Goal: Task Accomplishment & Management: Manage account settings

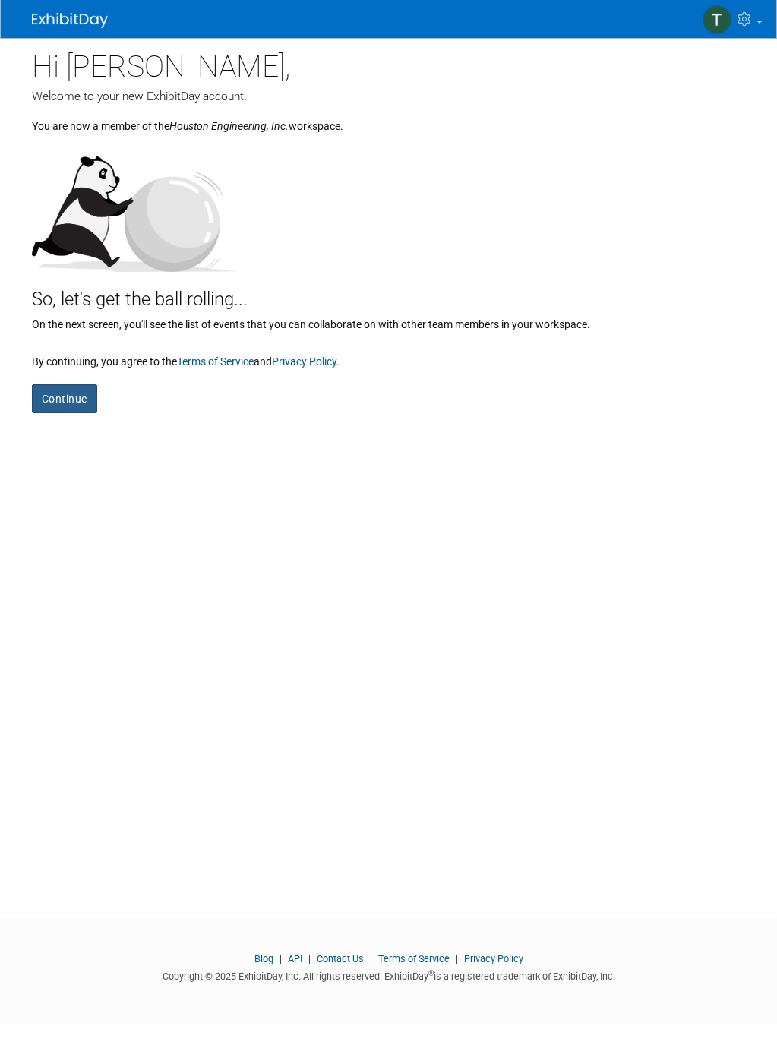
click at [81, 388] on button "Continue" at bounding box center [64, 398] width 65 height 29
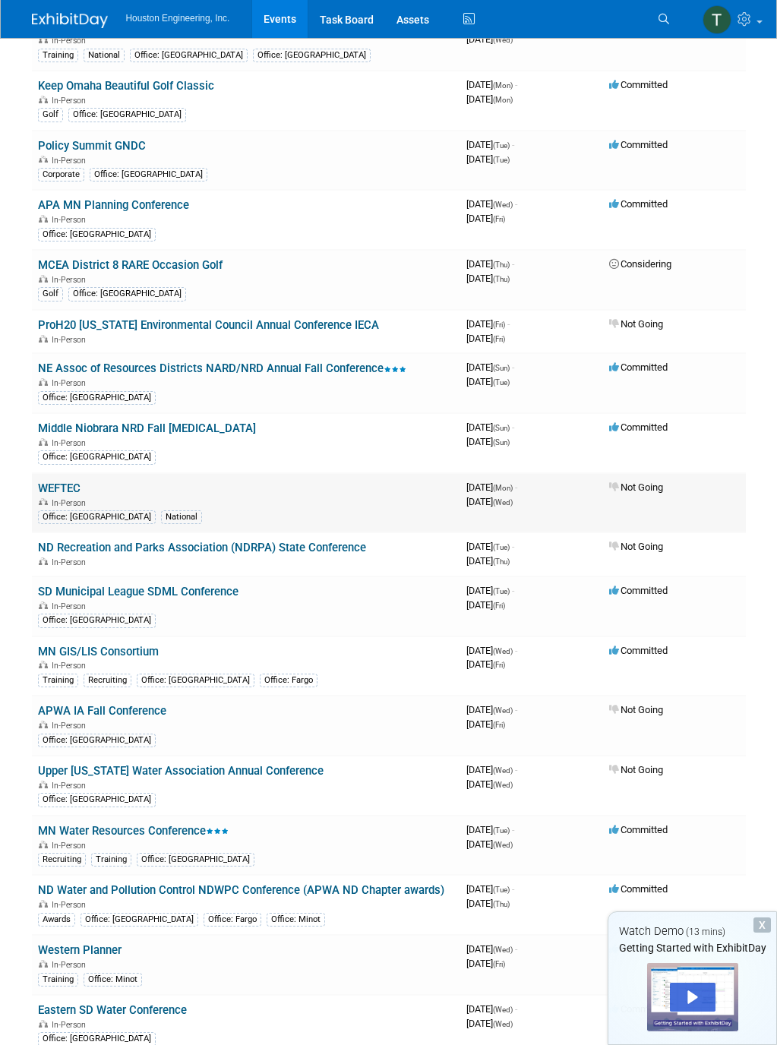
scroll to position [531, 0]
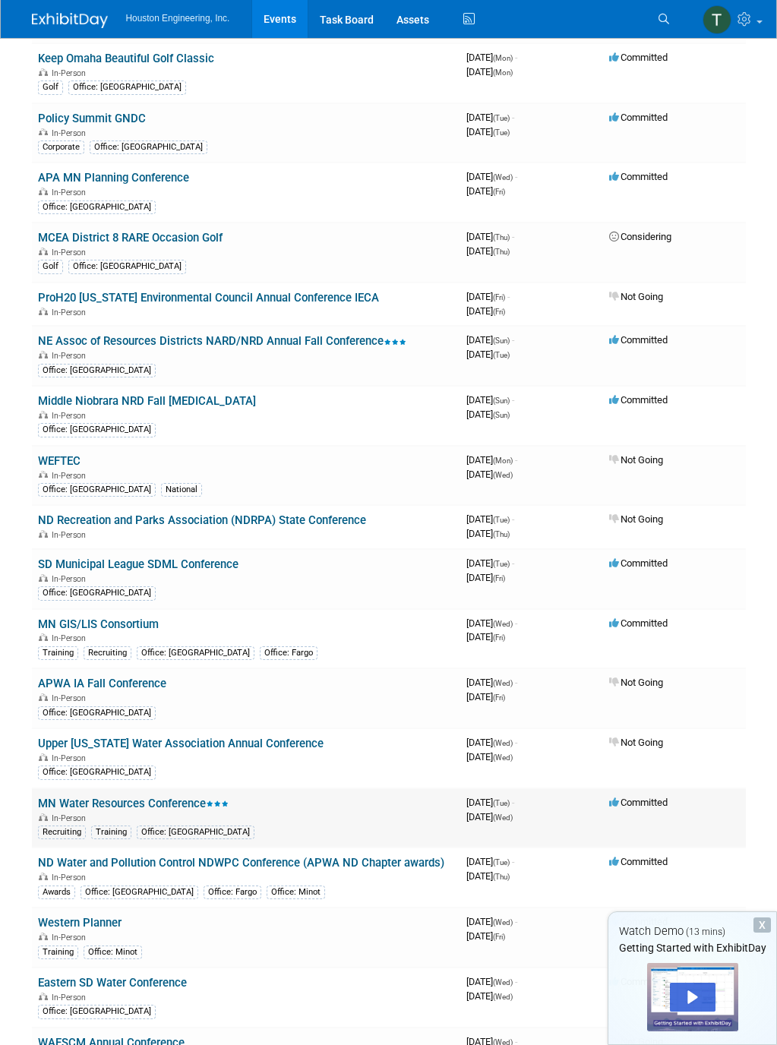
click at [130, 803] on link "MN Water Resources Conference" at bounding box center [133, 803] width 191 height 14
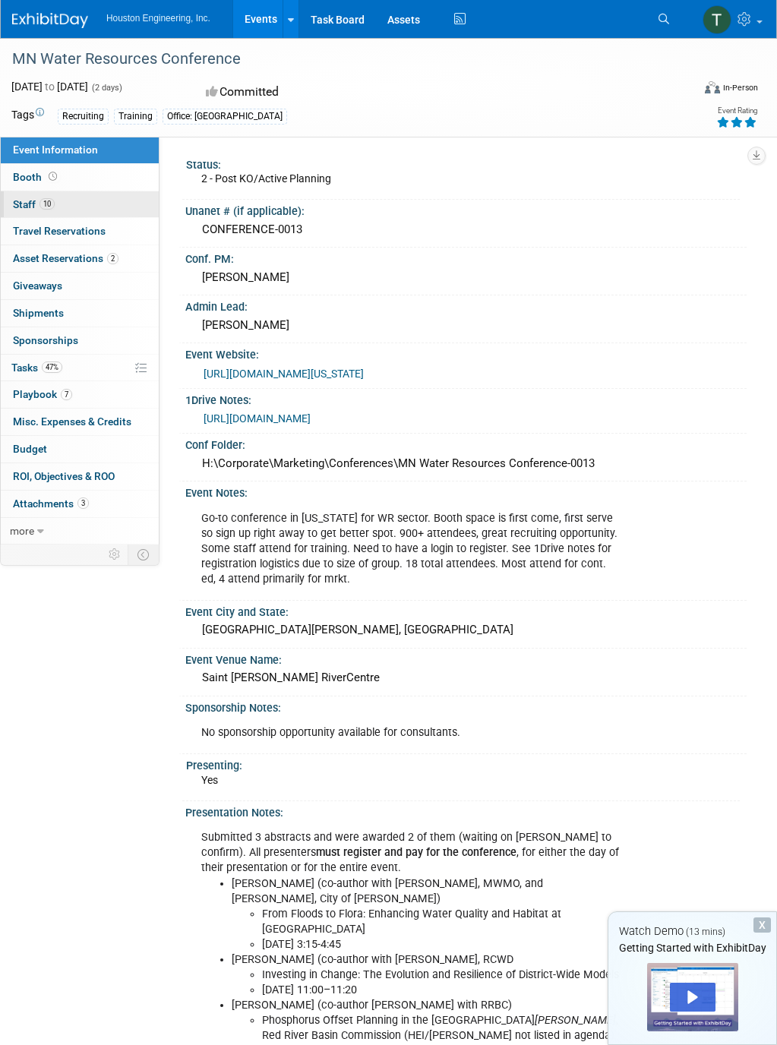
click at [29, 205] on span "Staff 10" at bounding box center [34, 204] width 42 height 12
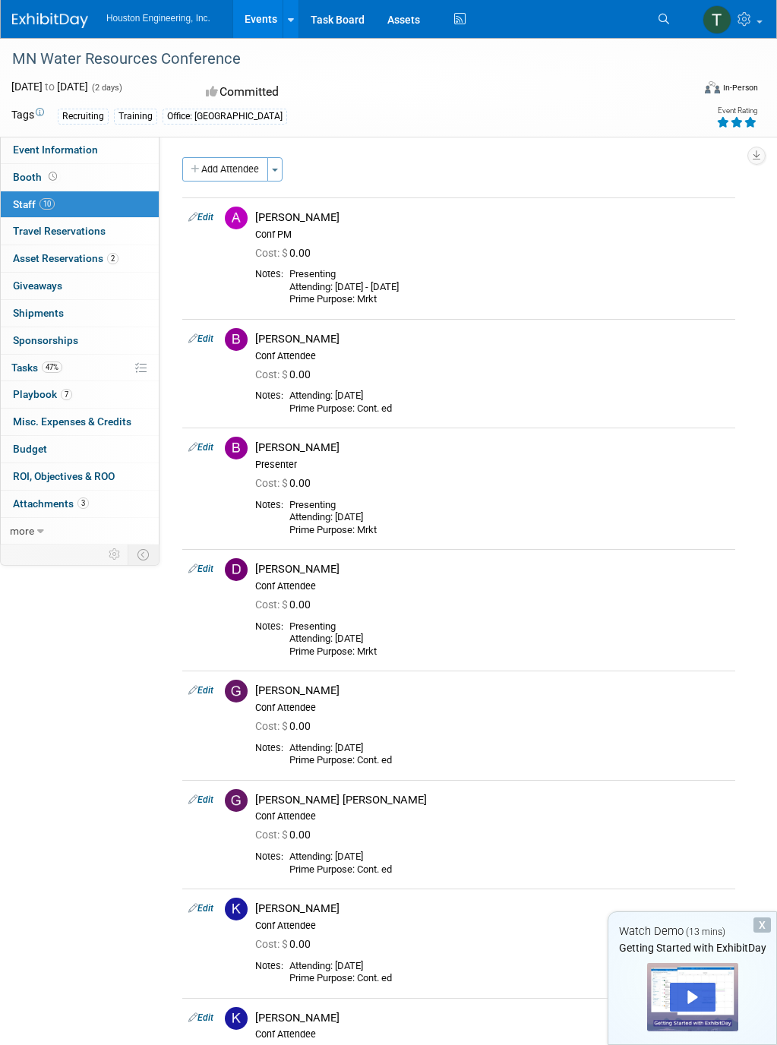
click at [761, 924] on div "X" at bounding box center [761, 924] width 17 height 15
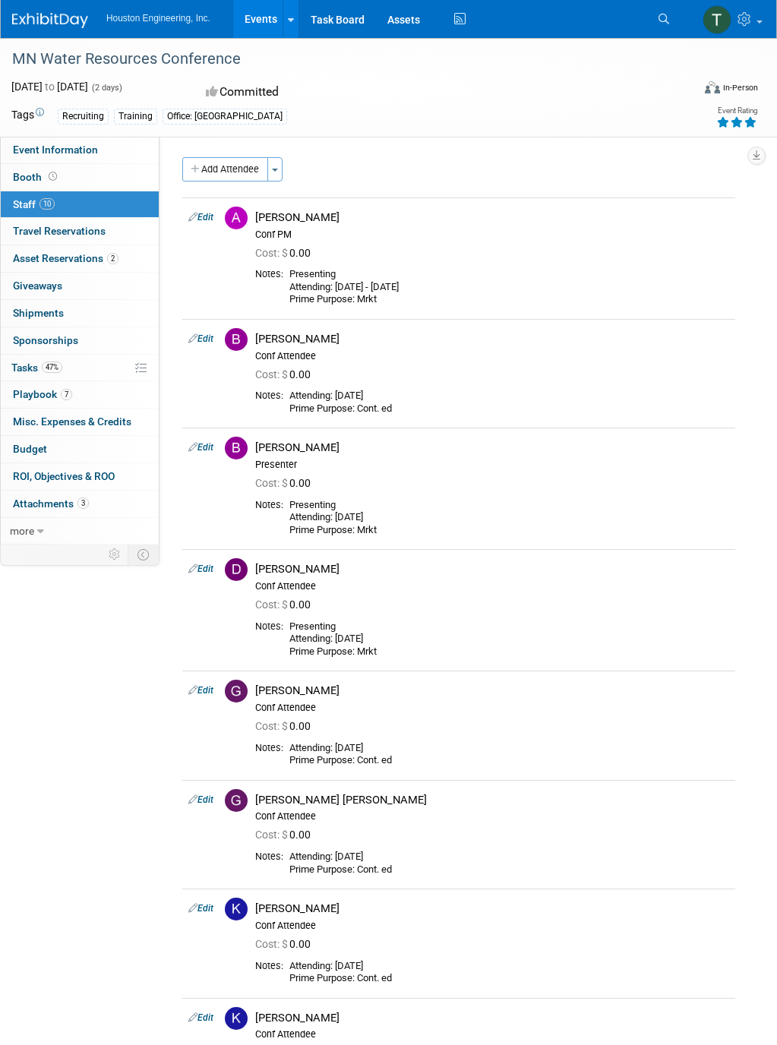
click at [161, 19] on span "Houston Engineering, Inc." at bounding box center [158, 18] width 104 height 11
click at [105, 715] on div "Event Information Event Info Booth Booth 10 Staff 10 Staff 0 Travel Reservation…" at bounding box center [388, 688] width 777 height 1301
click at [36, 178] on span "Booth" at bounding box center [36, 177] width 47 height 12
select select "Yes"
select select "[GEOGRAPHIC_DATA]"
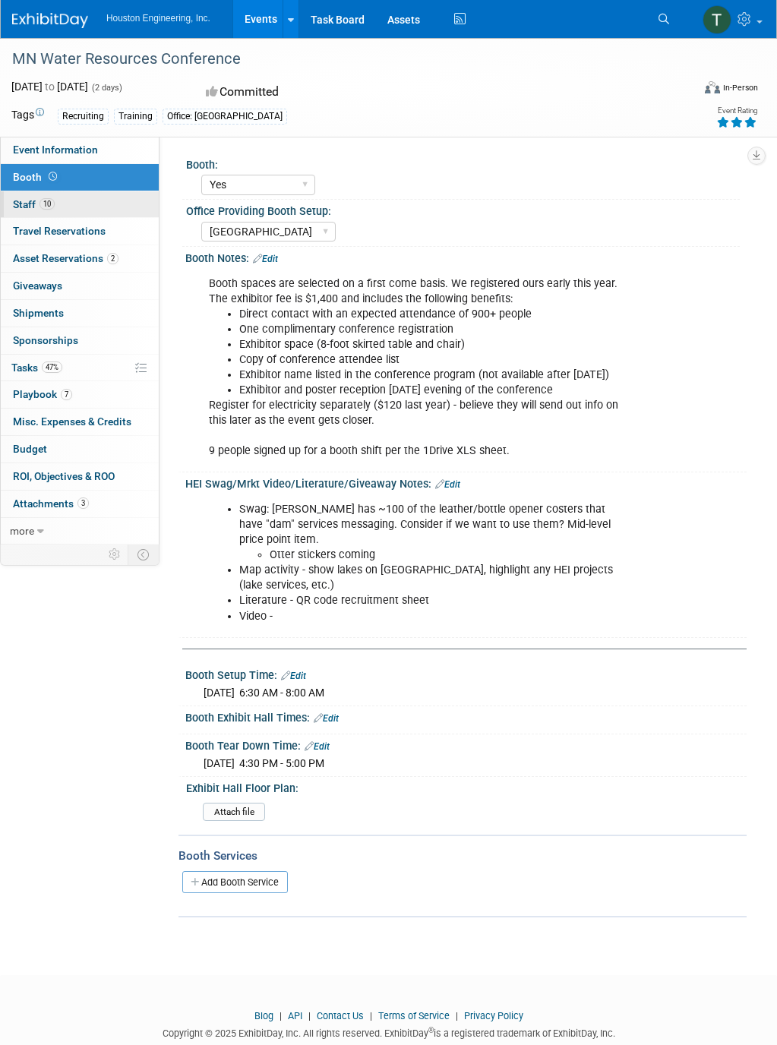
click at [39, 202] on span "10" at bounding box center [46, 203] width 15 height 11
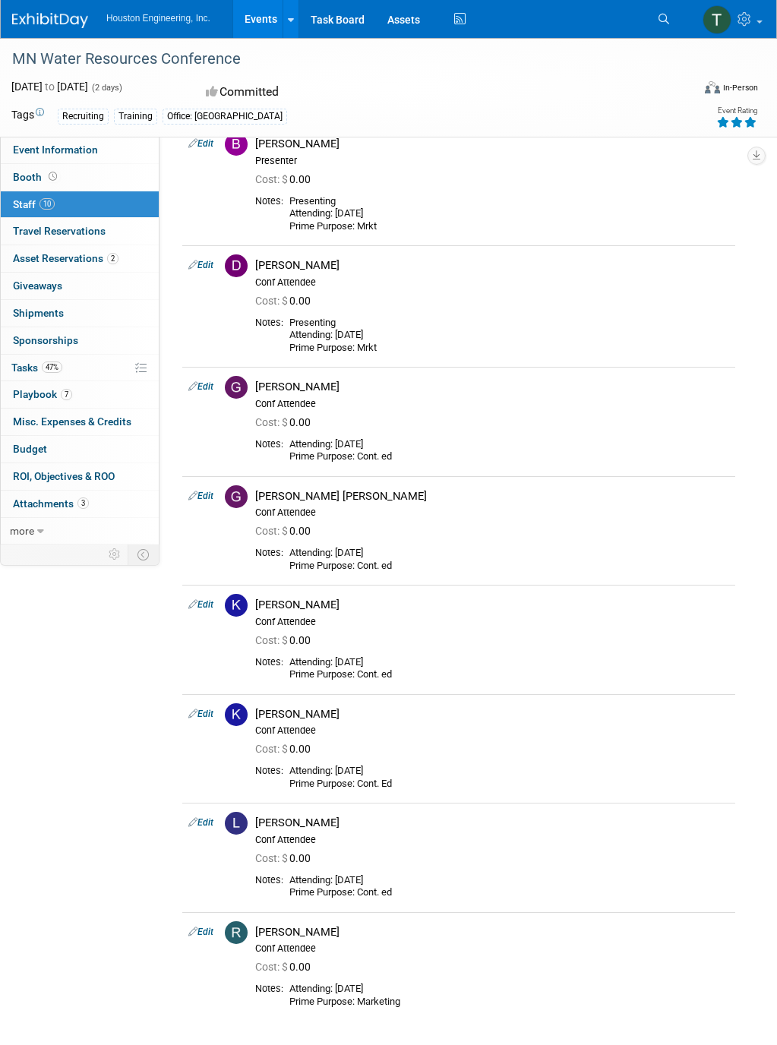
scroll to position [155, 0]
